Goal: Information Seeking & Learning: Learn about a topic

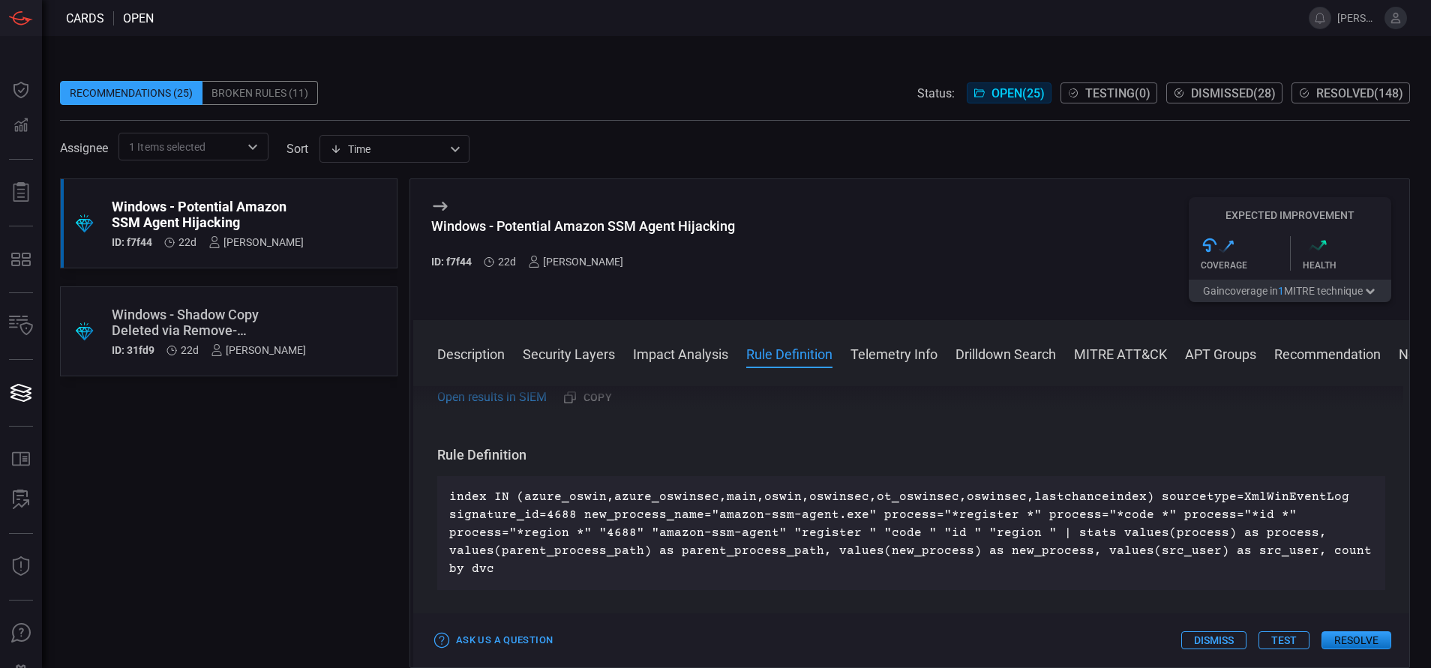
scroll to position [626, 0]
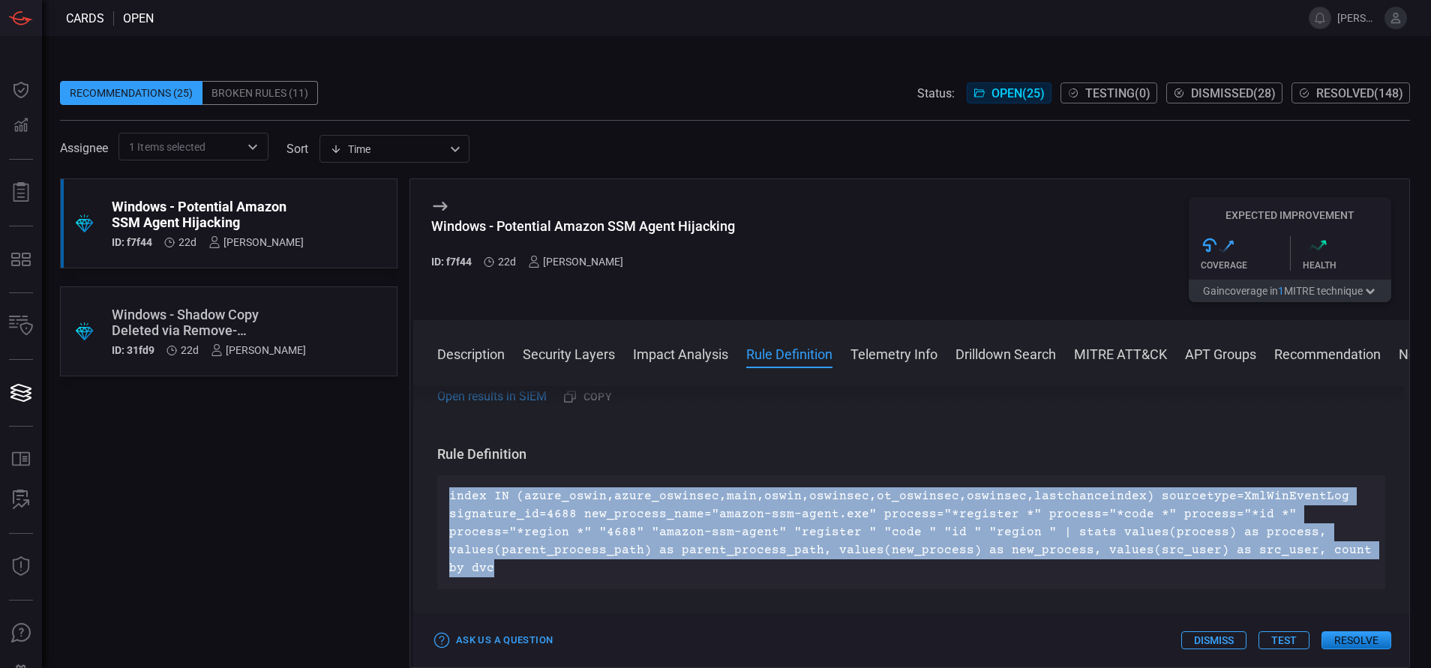
drag, startPoint x: 478, startPoint y: 570, endPoint x: 445, endPoint y: 504, distance: 73.8
click at [445, 504] on div "index IN (azure_oswin,azure_oswinsec,main,oswin,oswinsec,ot_oswinsec,oswinsec,l…" at bounding box center [911, 533] width 948 height 114
copy p "index IN (azure_oswin,azure_oswinsec,main,oswin,oswinsec,ot_oswinsec,oswinsec,l…"
click at [1114, 353] on button "MITRE ATT&CK" at bounding box center [1120, 353] width 93 height 18
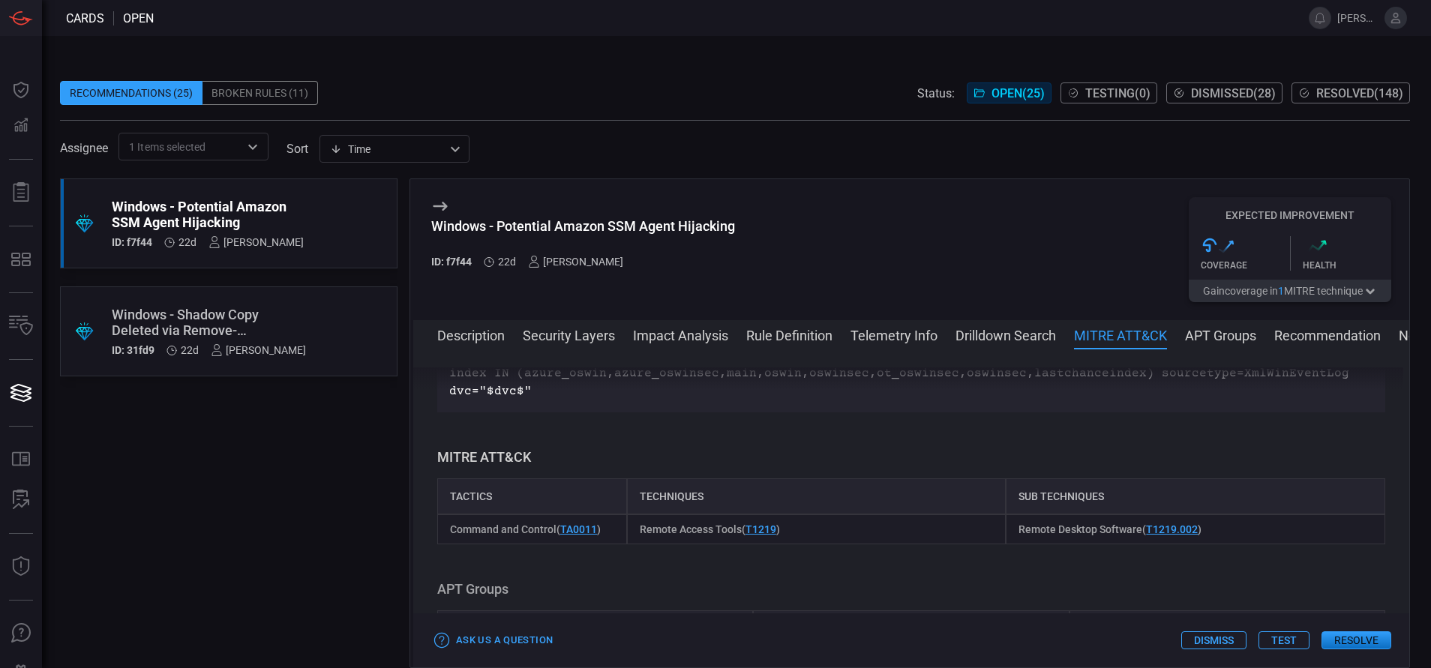
scroll to position [987, 0]
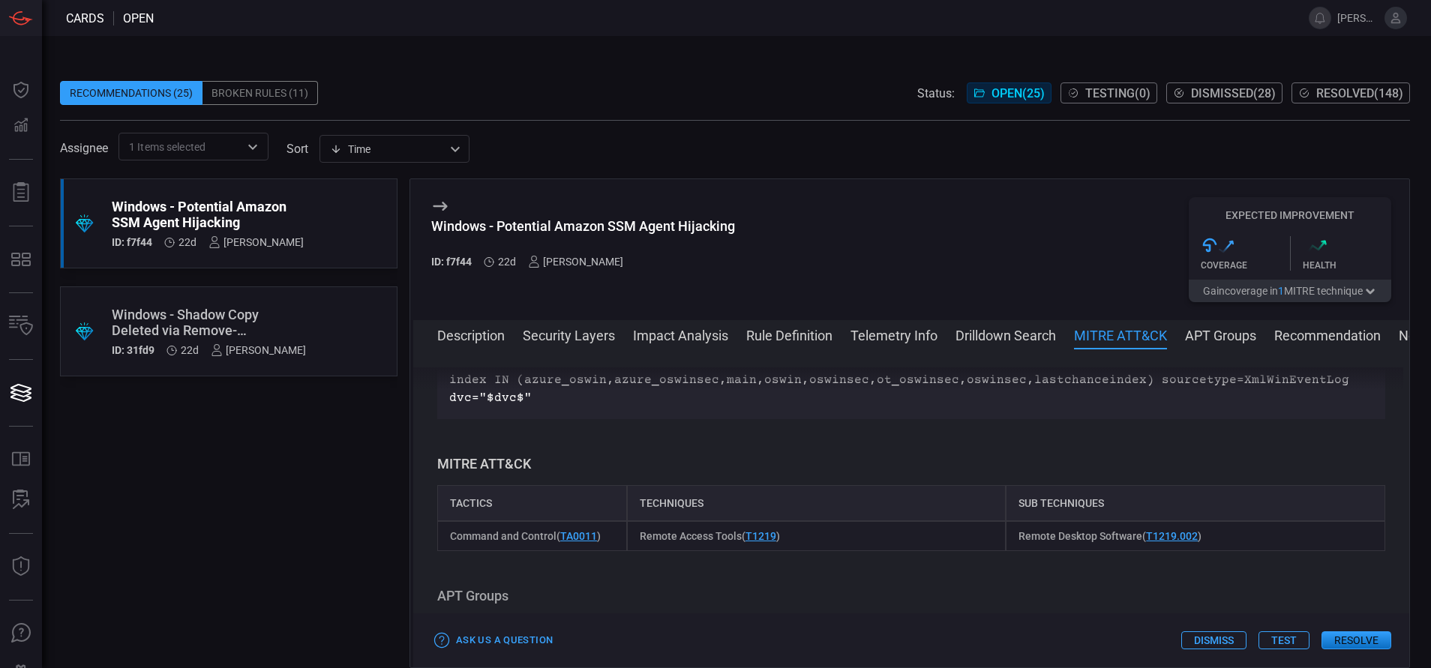
click at [773, 334] on button "Rule Definition" at bounding box center [789, 335] width 86 height 18
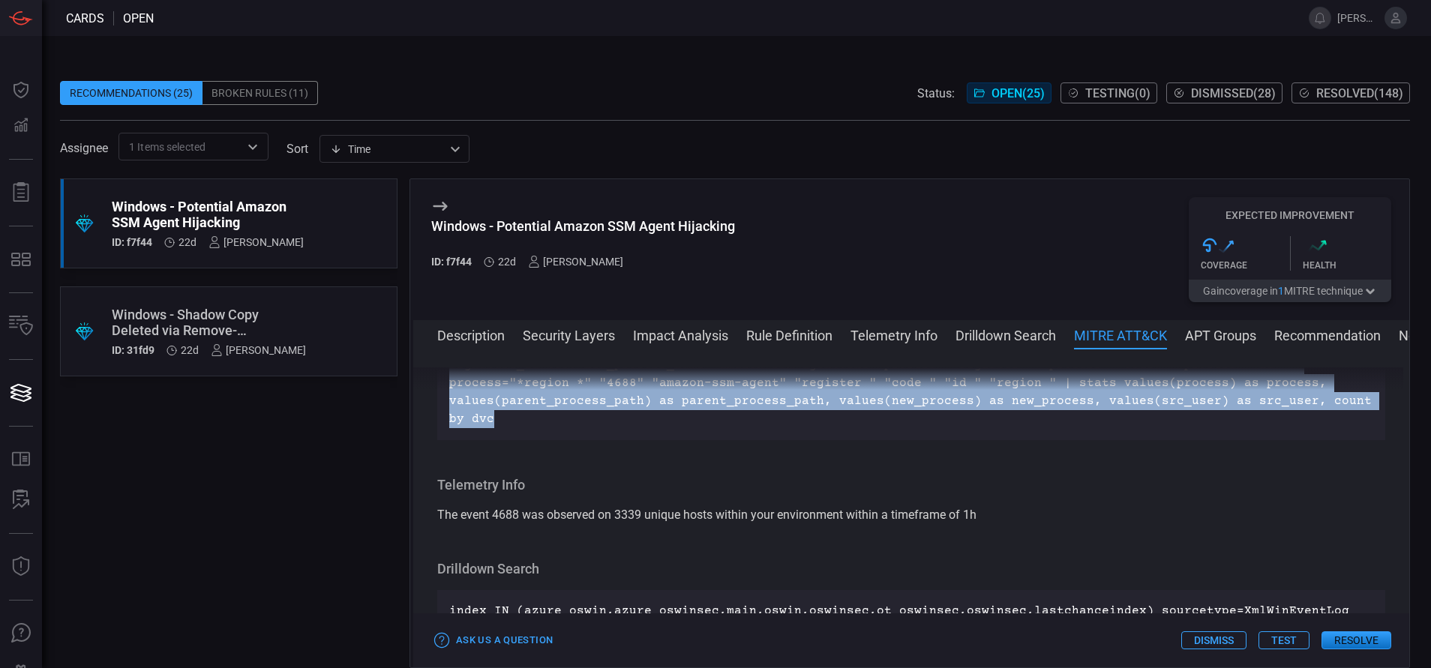
scroll to position [670, 0]
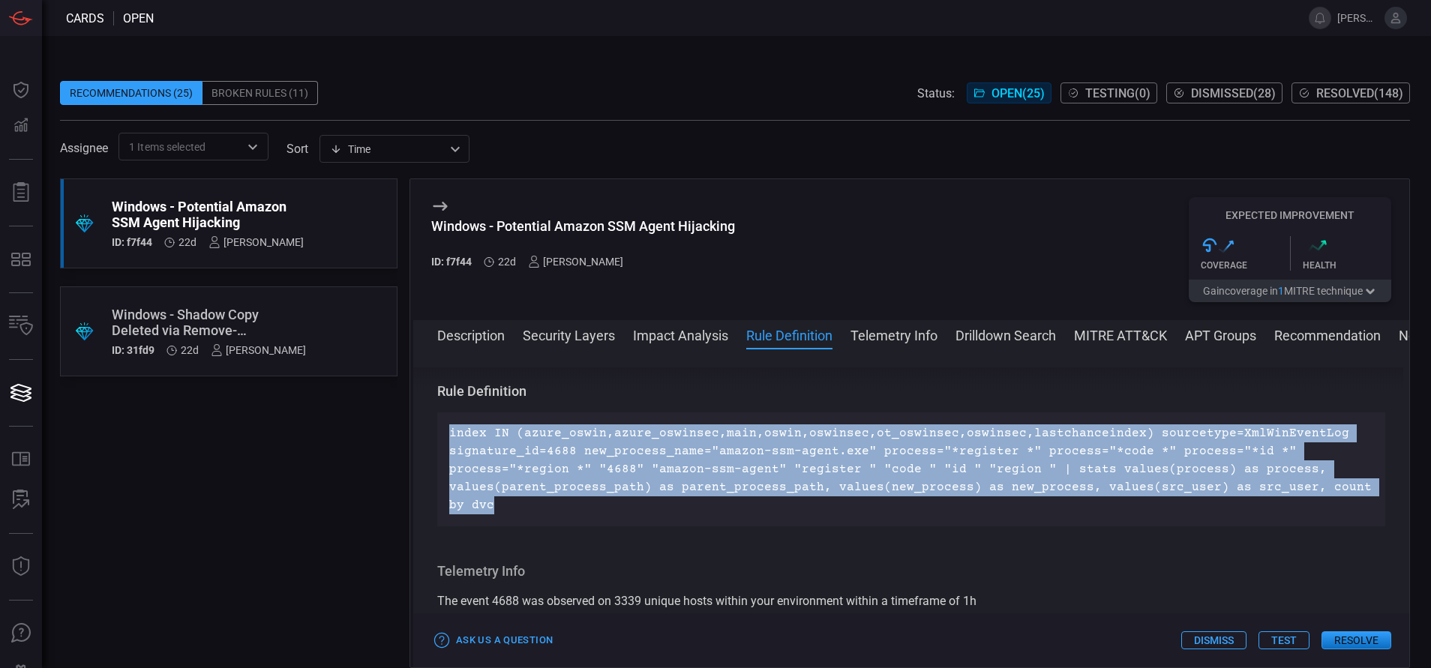
copy p "index IN (azure_oswin,azure_oswinsec,main,oswin,oswinsec,ot_oswinsec,oswinsec,l…"
click at [976, 337] on button "Drilldown Search" at bounding box center [1006, 335] width 101 height 18
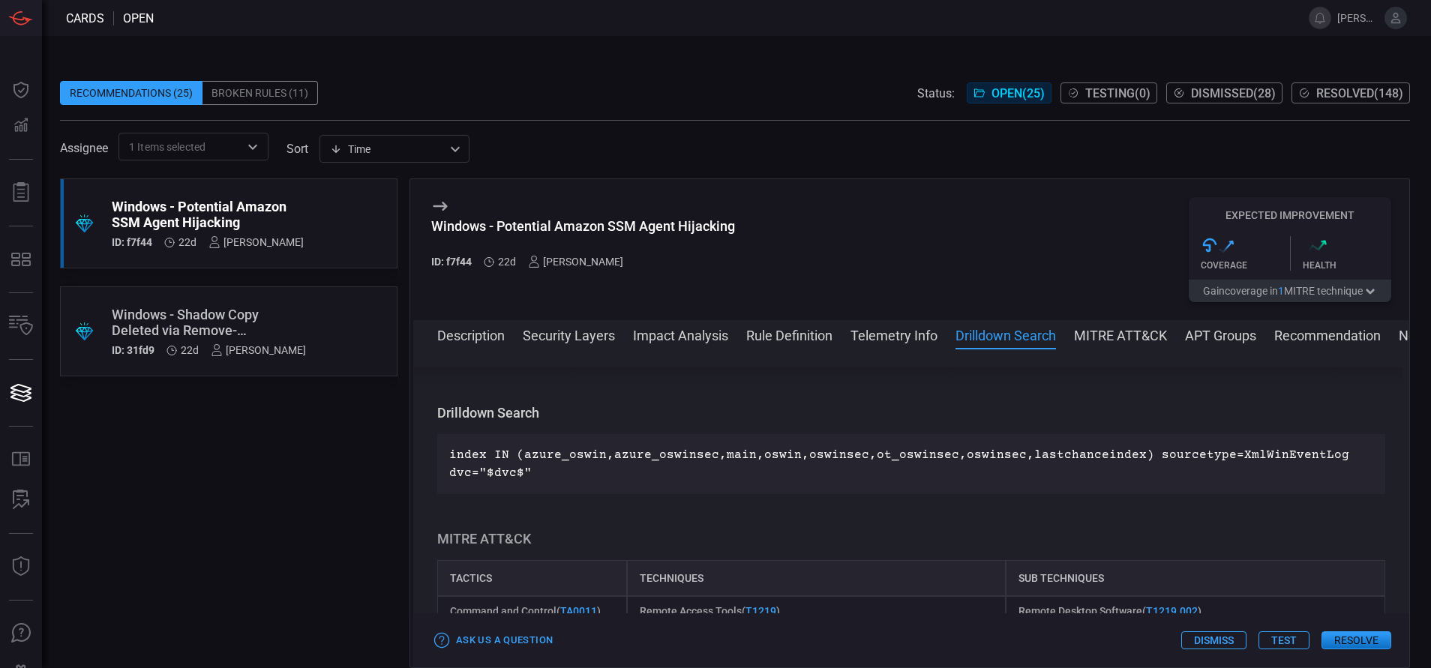
scroll to position [934, 0]
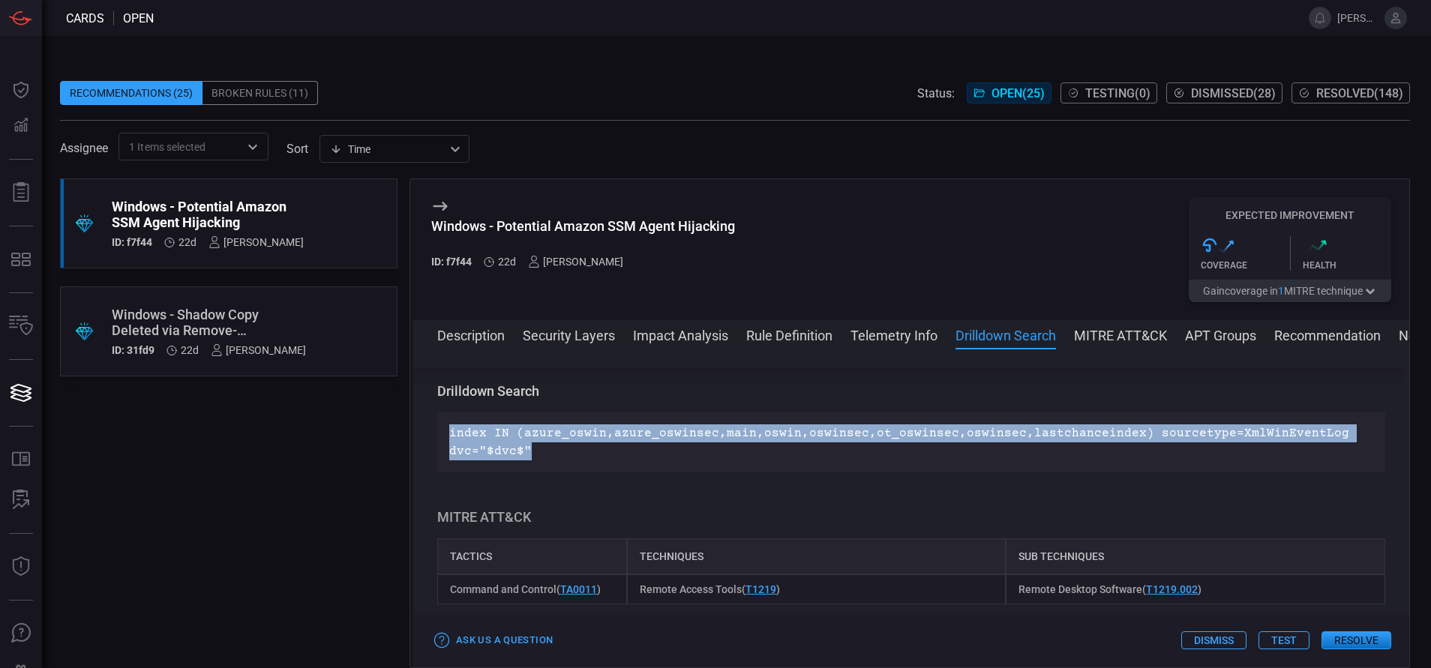
drag, startPoint x: 541, startPoint y: 453, endPoint x: 443, endPoint y: 435, distance: 99.9
click at [443, 435] on div "index IN (azure_oswin,azure_oswinsec,main,oswin,oswinsec,ot_oswinsec,oswinsec,l…" at bounding box center [911, 443] width 948 height 60
copy p "index IN (azure_oswin,azure_oswinsec,main,oswin,oswinsec,ot_oswinsec,oswinsec,l…"
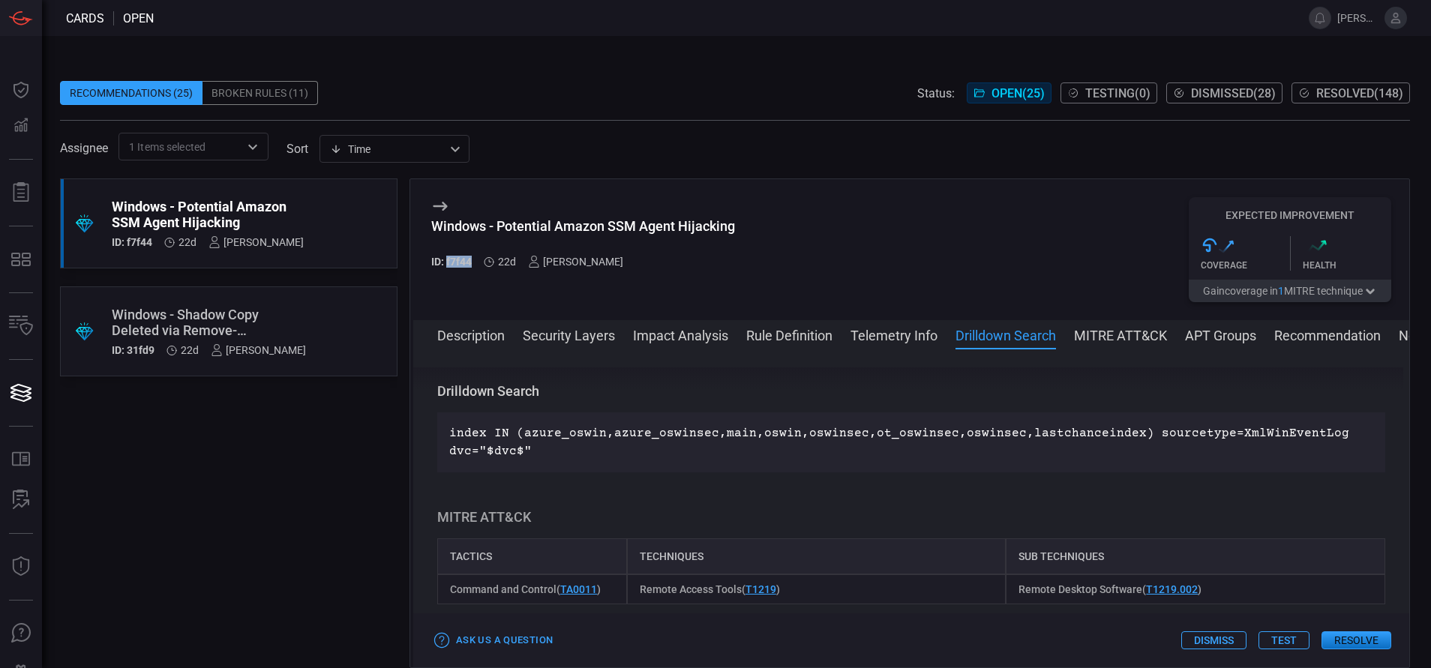
drag, startPoint x: 473, startPoint y: 257, endPoint x: 448, endPoint y: 257, distance: 24.8
click at [448, 257] on div "ID: f7f44 22d [PERSON_NAME]" at bounding box center [583, 262] width 304 height 12
copy h5 "f7f44"
click at [448, 257] on h5 "ID: f7f44" at bounding box center [451, 262] width 41 height 12
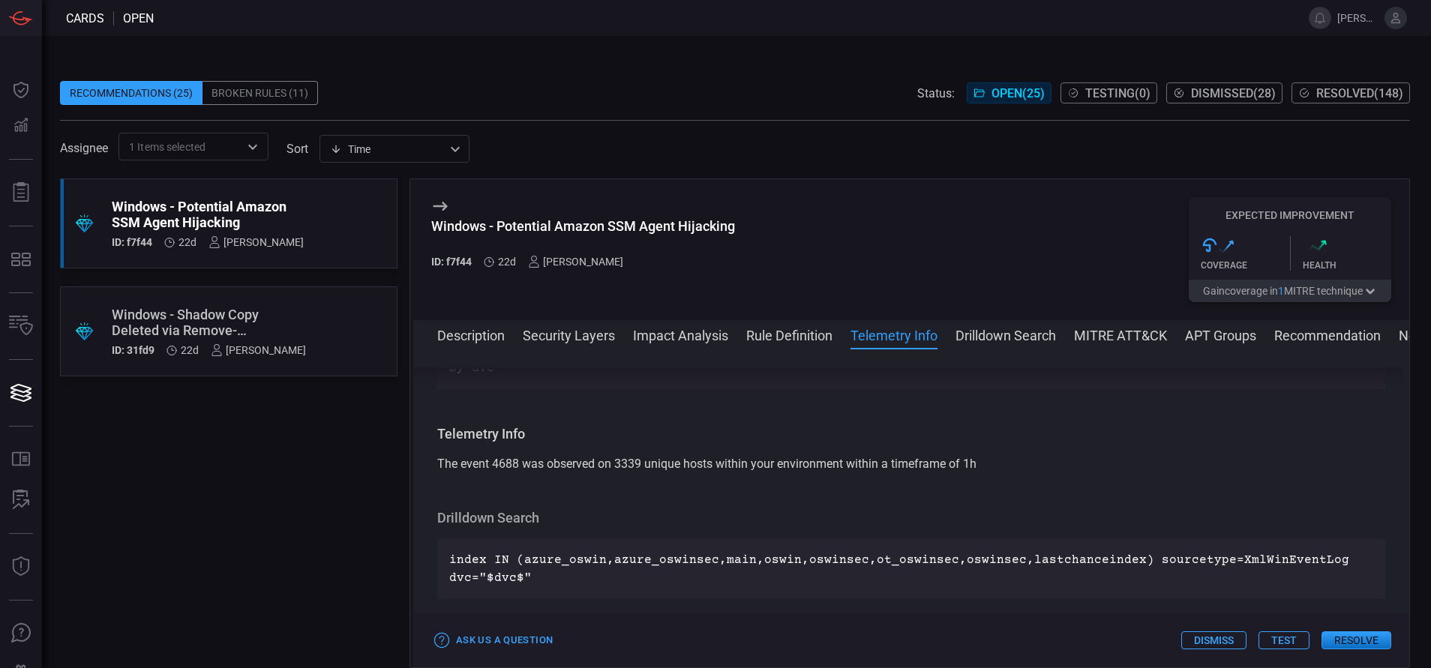
scroll to position [0, 0]
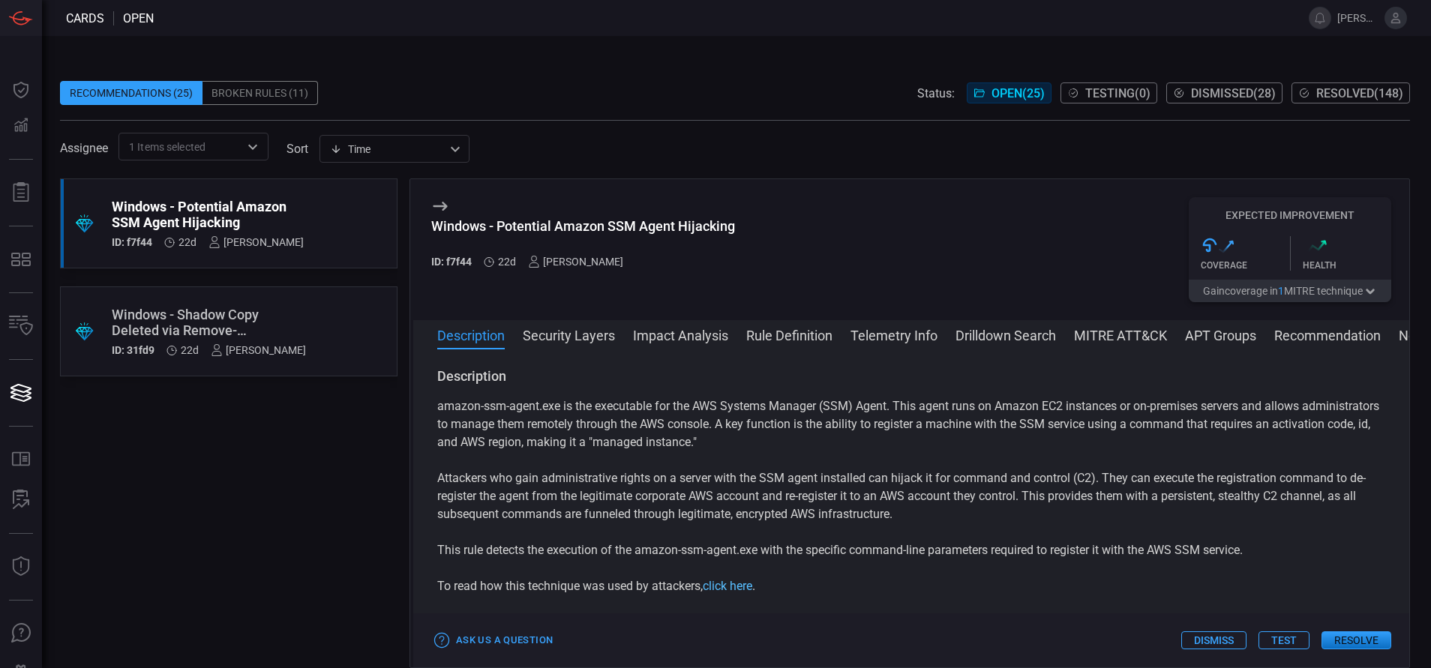
click at [730, 589] on link "click here" at bounding box center [728, 586] width 50 height 14
